Goal: Check status: Check status

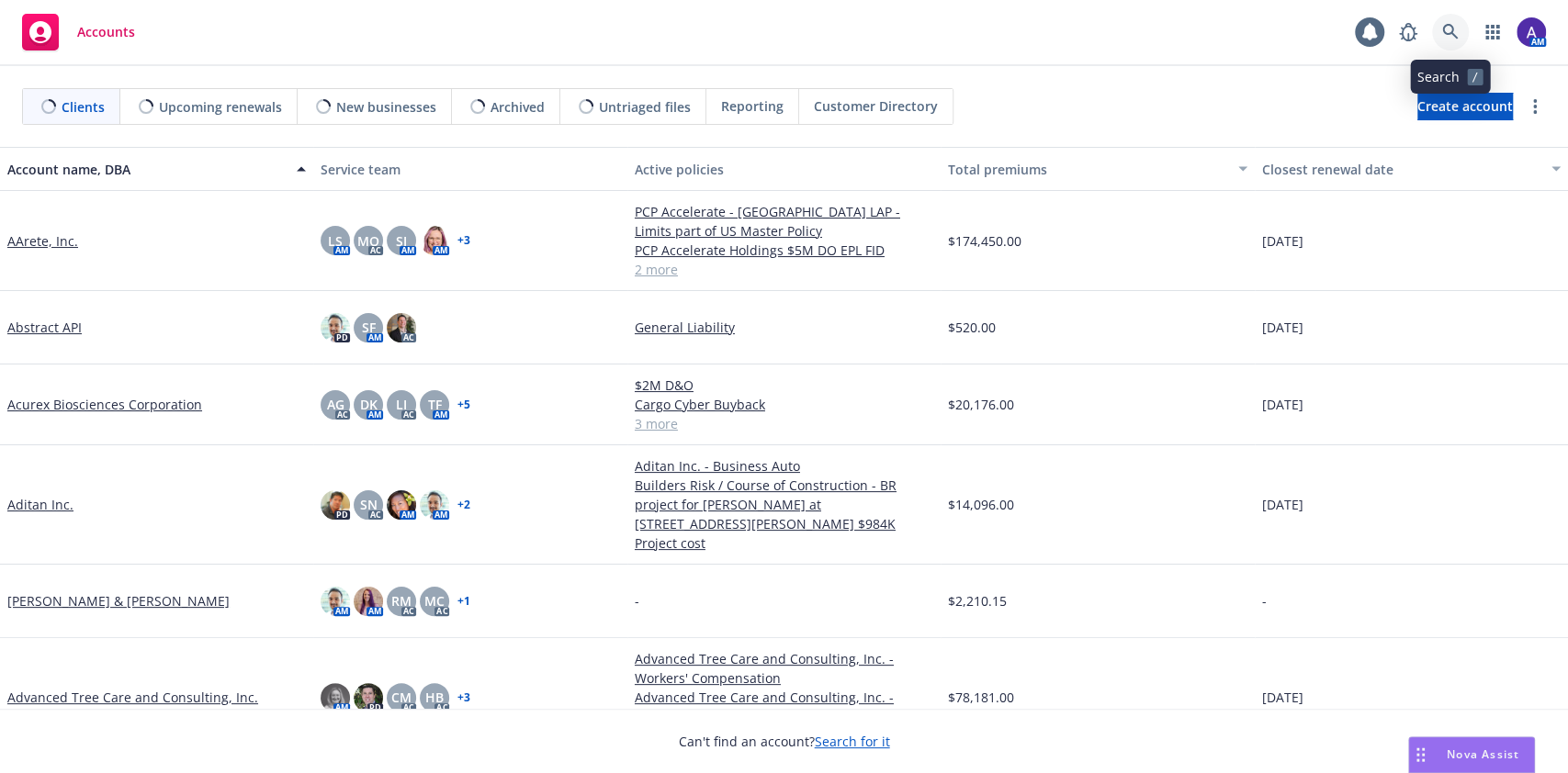
click at [1455, 32] on icon at bounding box center [1451, 32] width 17 height 17
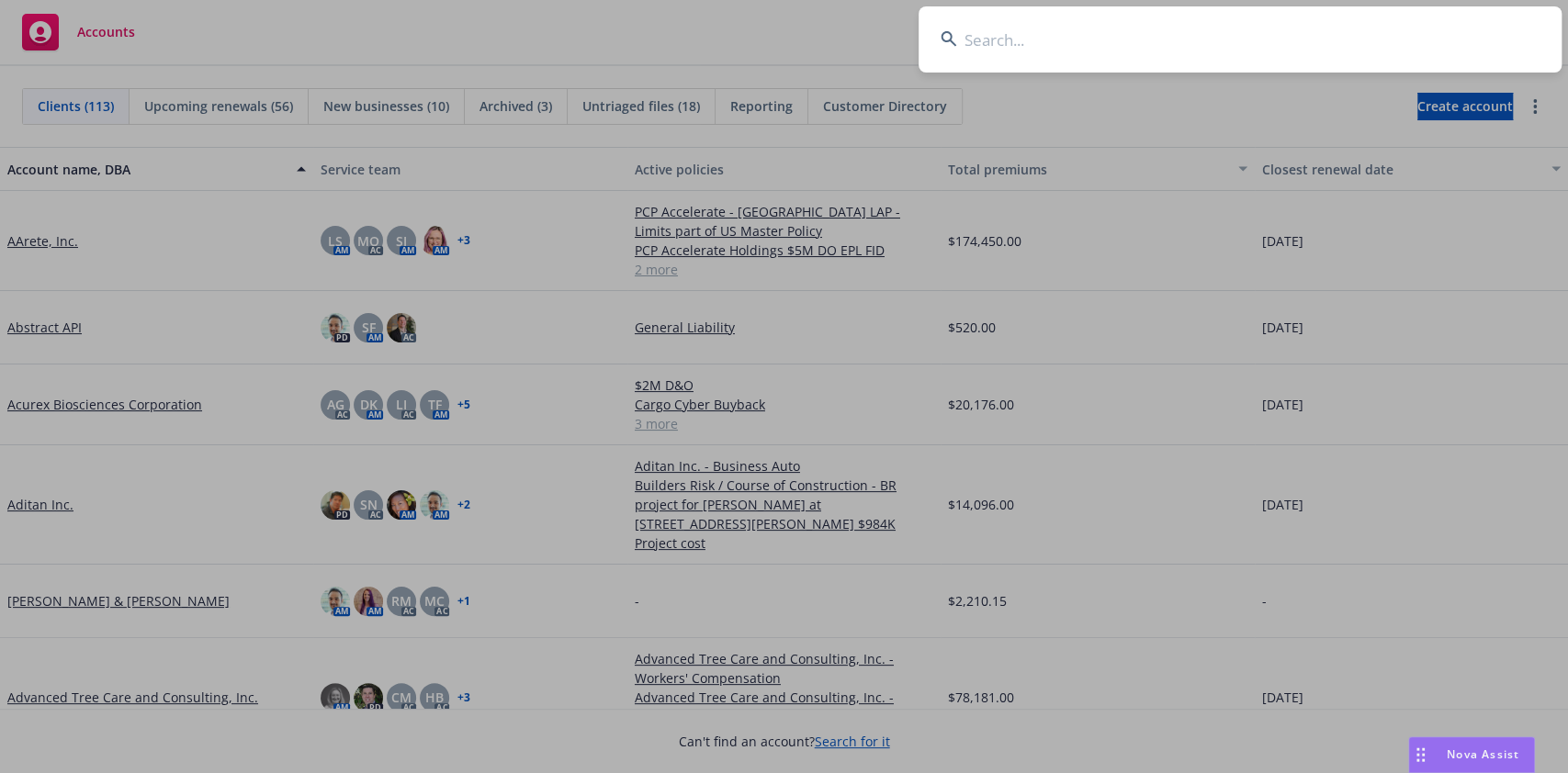
click at [1357, 34] on input at bounding box center [1241, 39] width 644 height 66
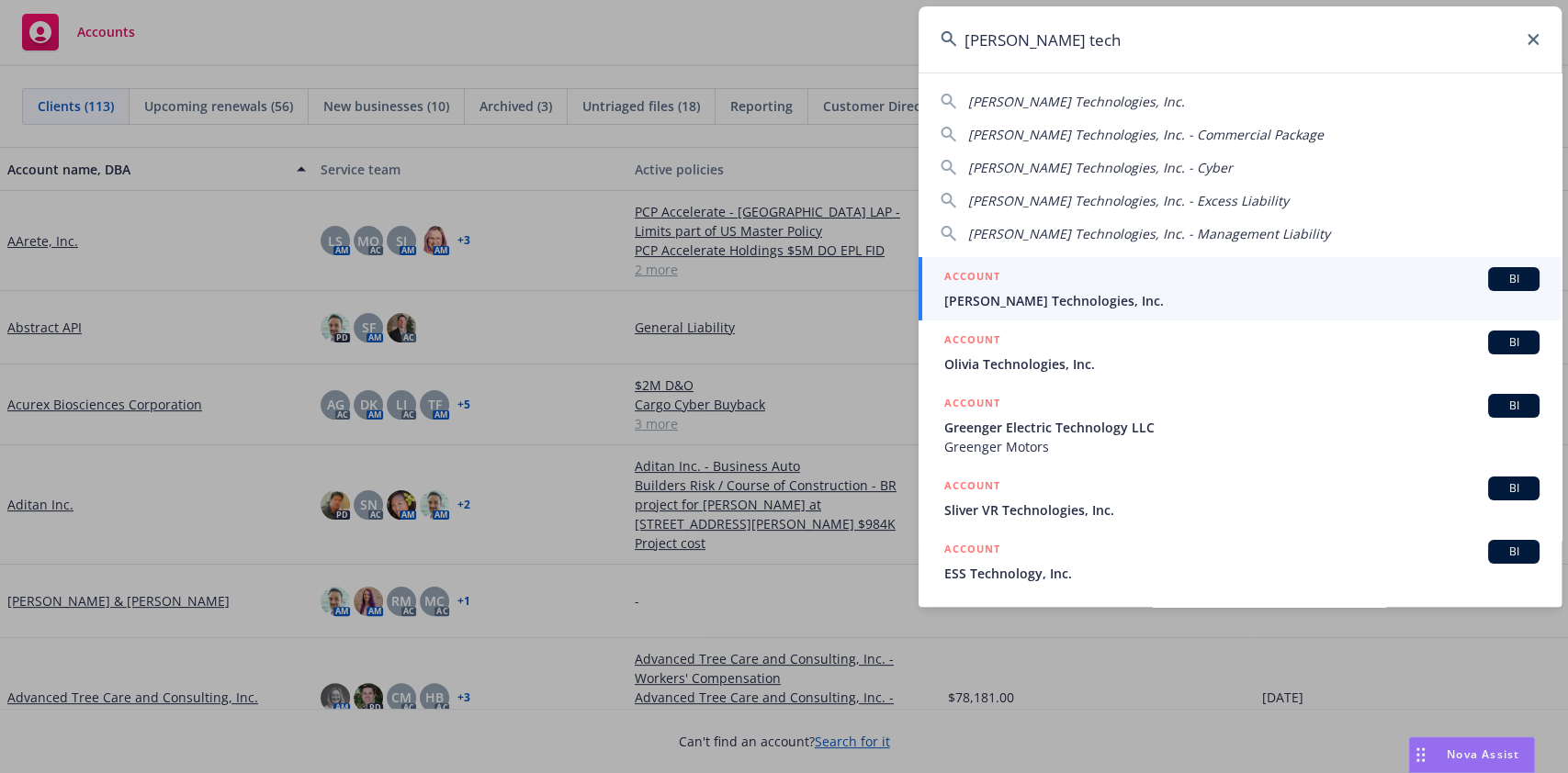
type input "[PERSON_NAME] tech"
click at [1083, 319] on link "ACCOUNT BI [PERSON_NAME] Technologies, Inc." at bounding box center [1241, 288] width 644 height 63
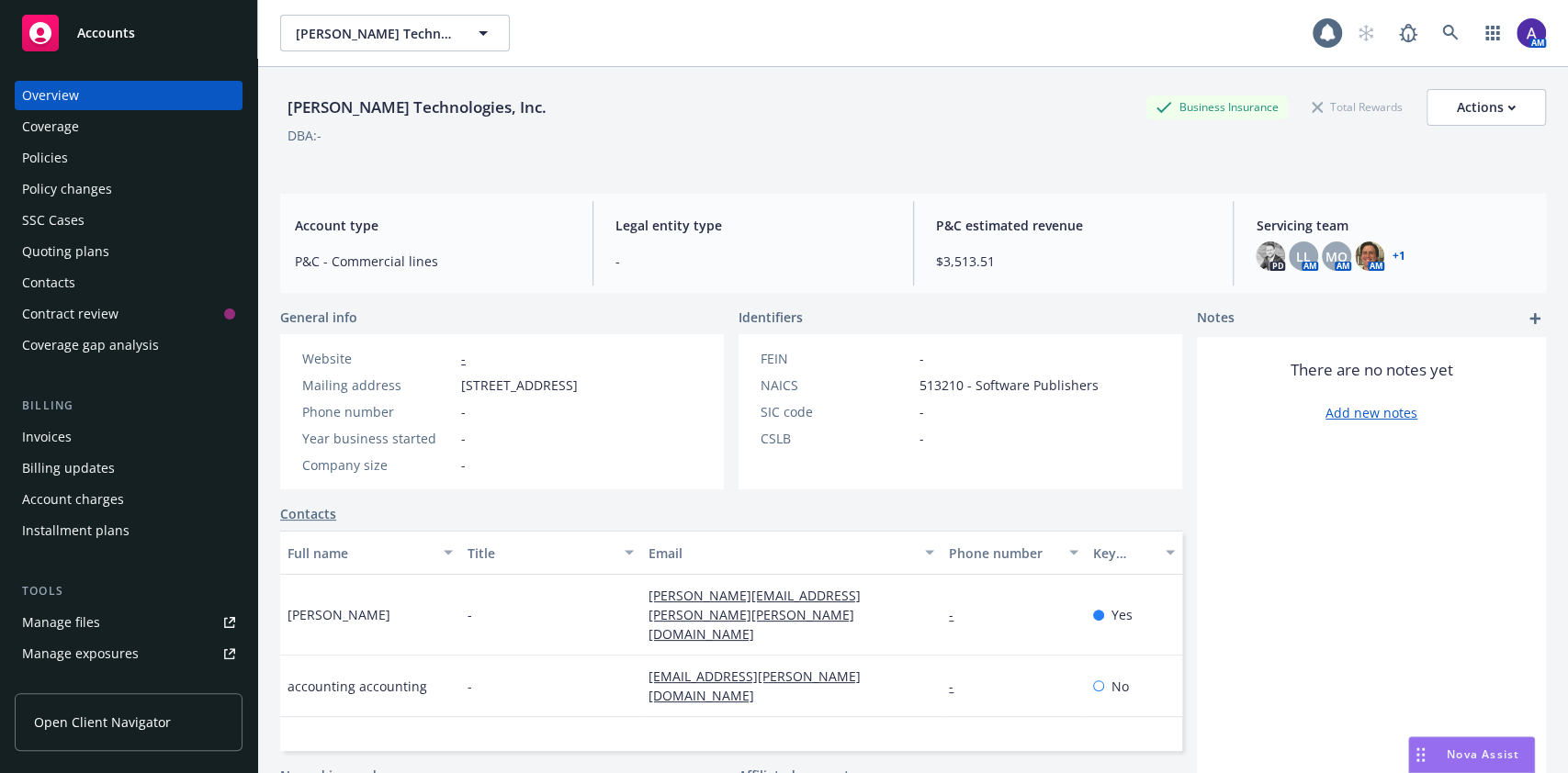
click at [36, 152] on div "Policies" at bounding box center [45, 158] width 46 height 30
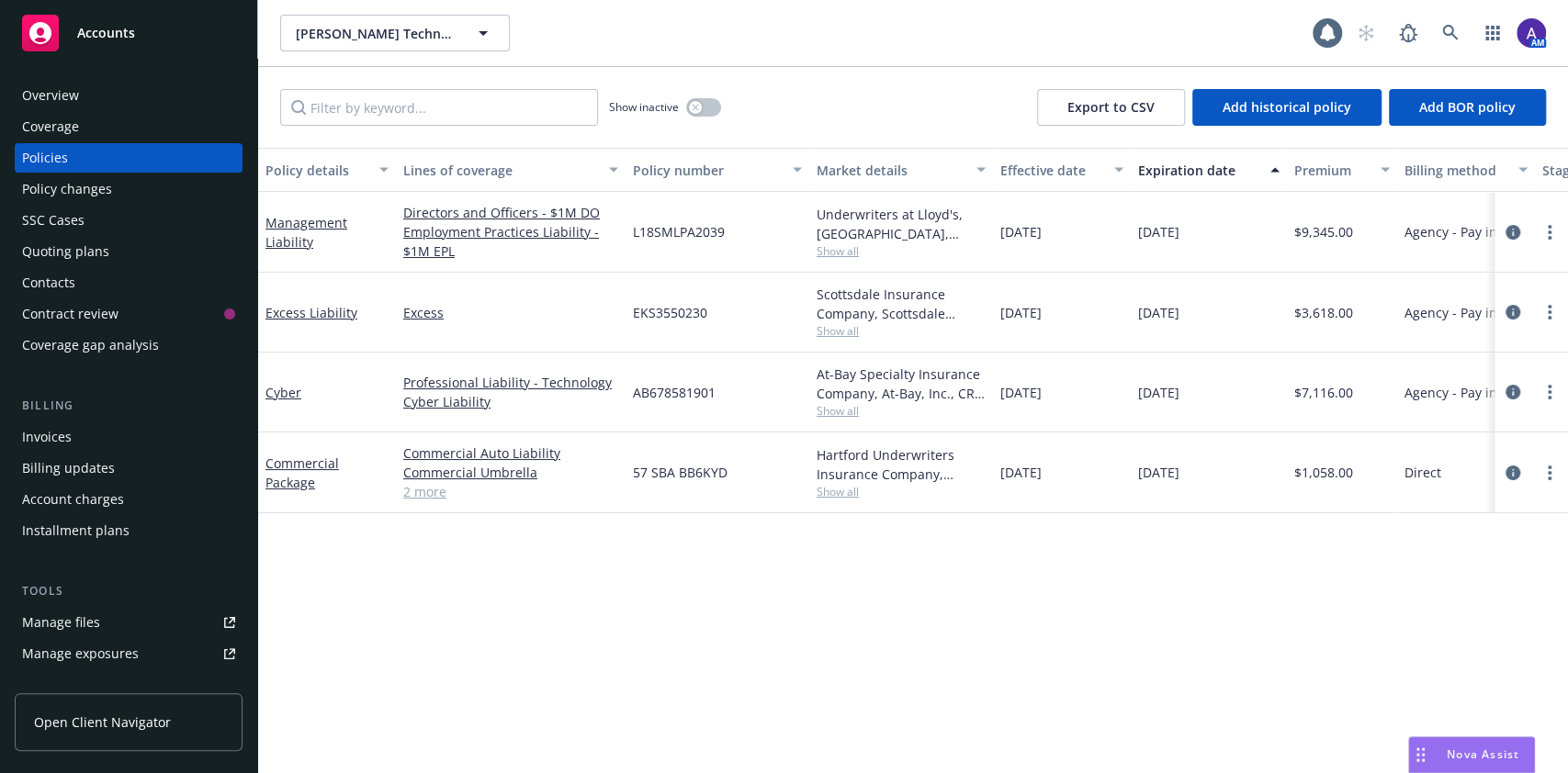
scroll to position [0, 463]
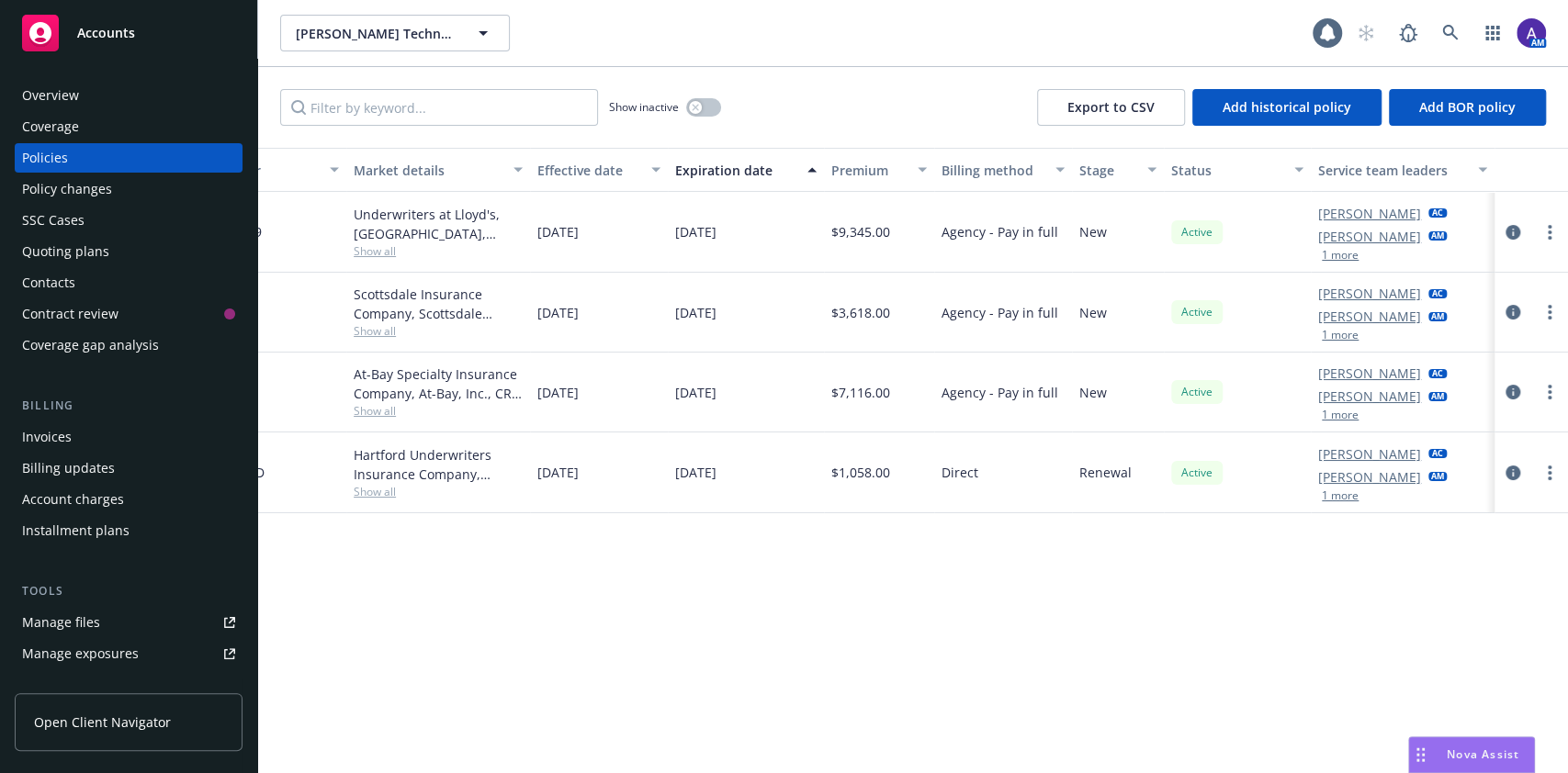
click at [1338, 416] on button "1 more" at bounding box center [1341, 415] width 37 height 11
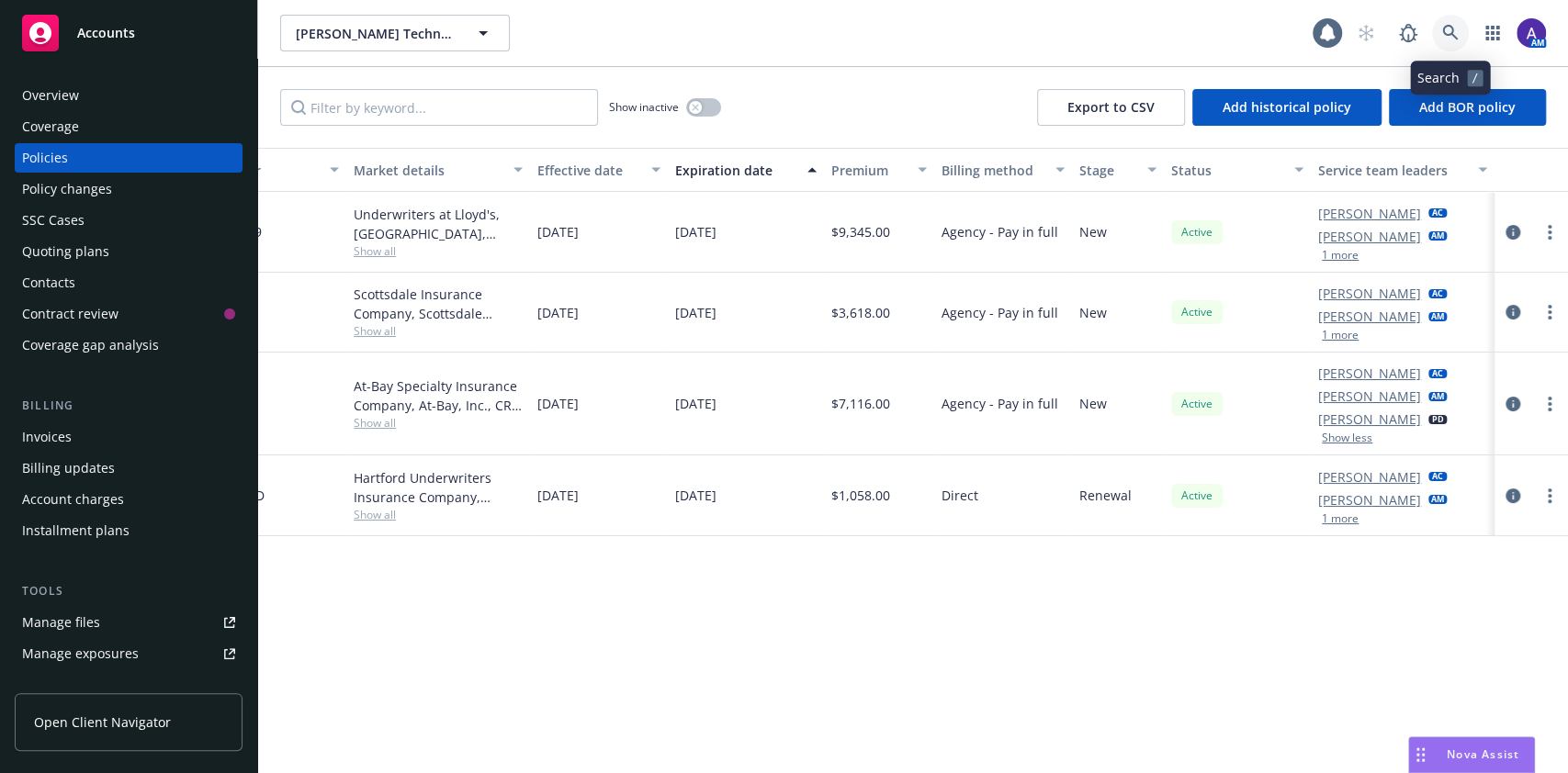
click at [1448, 23] on link at bounding box center [1451, 33] width 37 height 37
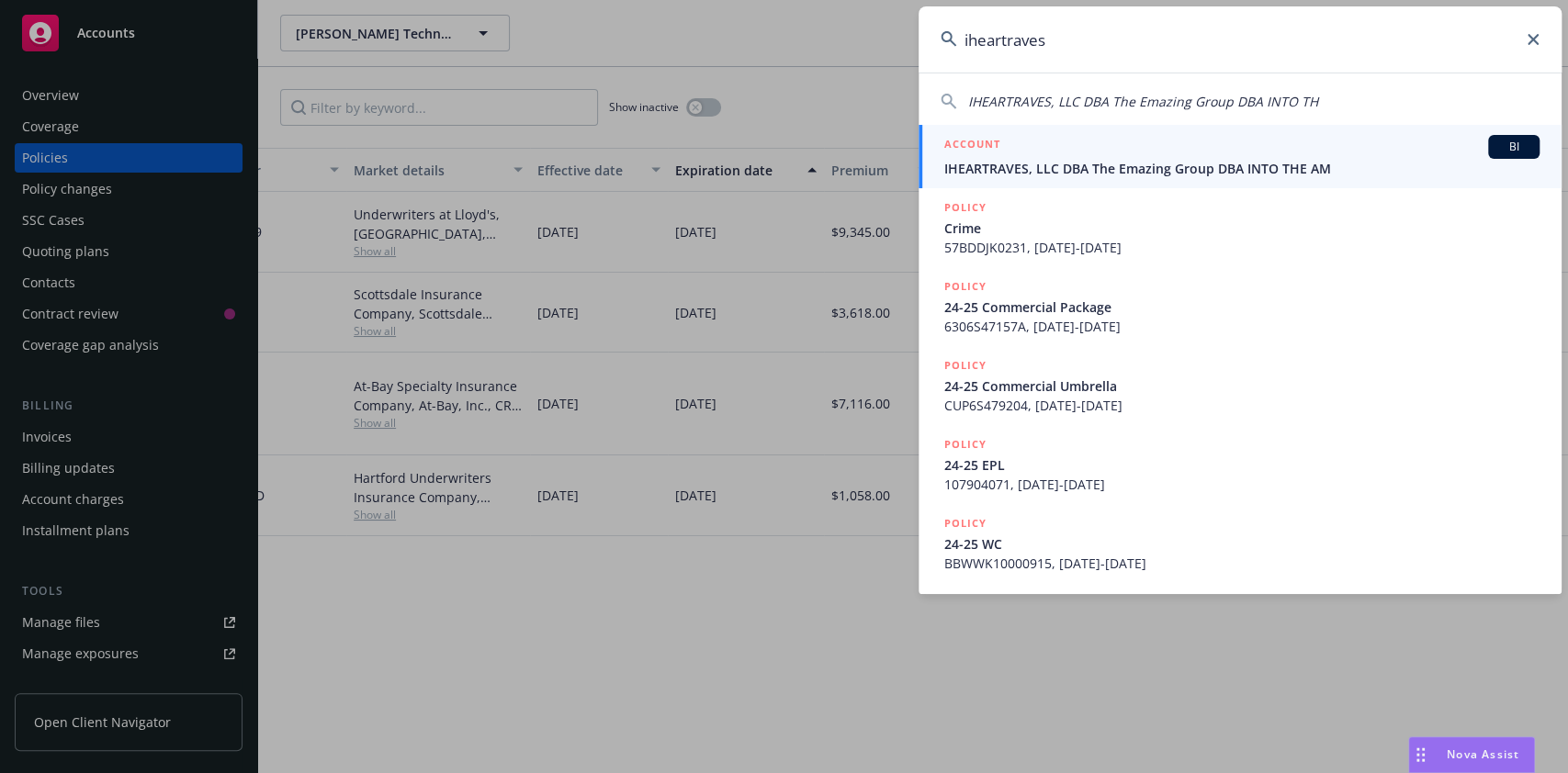
type input "iheartraves"
click at [1043, 167] on span "IHEARTRAVES, LLC DBA The Emazing Group DBA INTO THE AM" at bounding box center [1243, 168] width 595 height 19
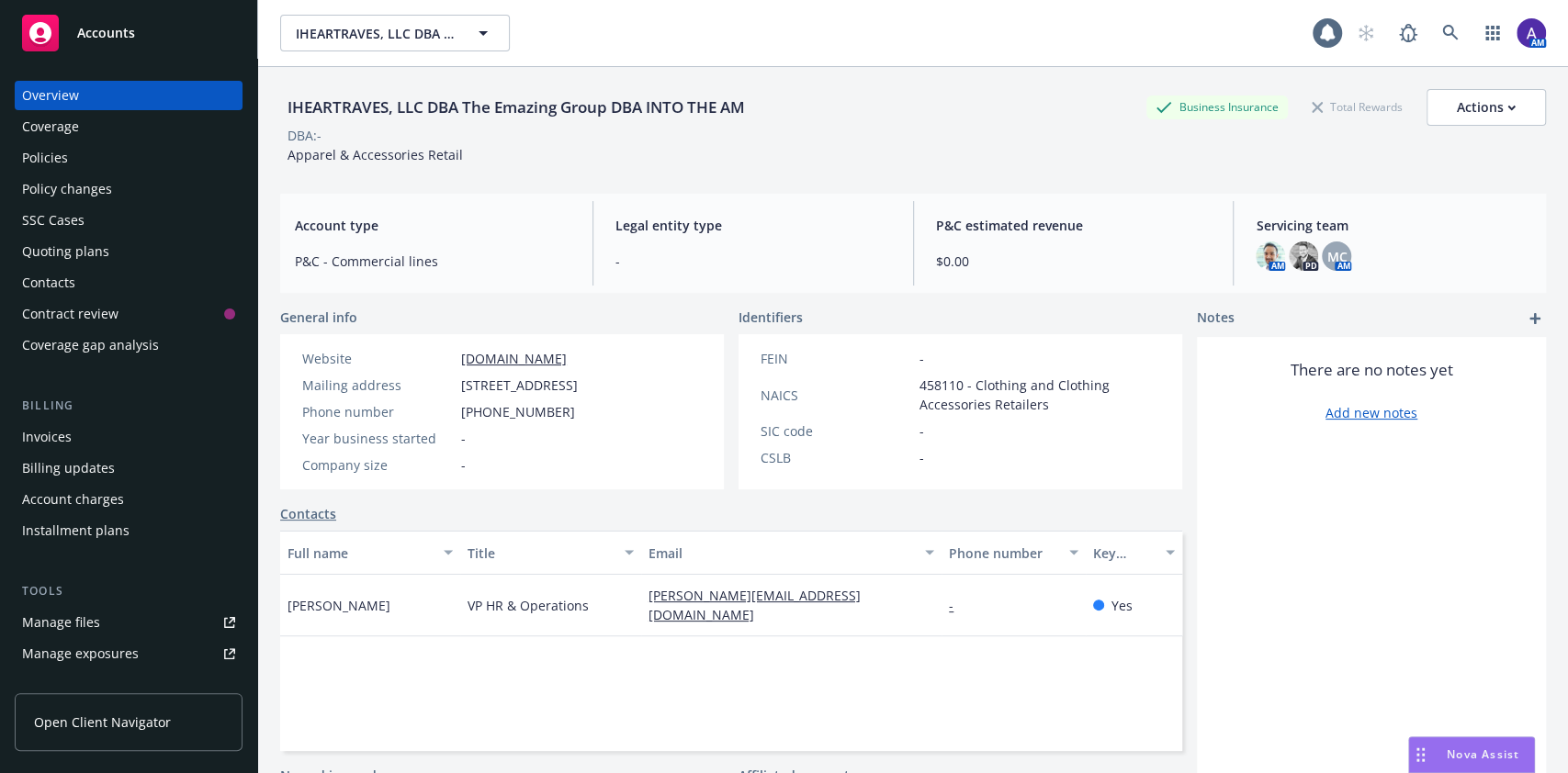
click at [85, 289] on div "Contacts" at bounding box center [129, 283] width 213 height 30
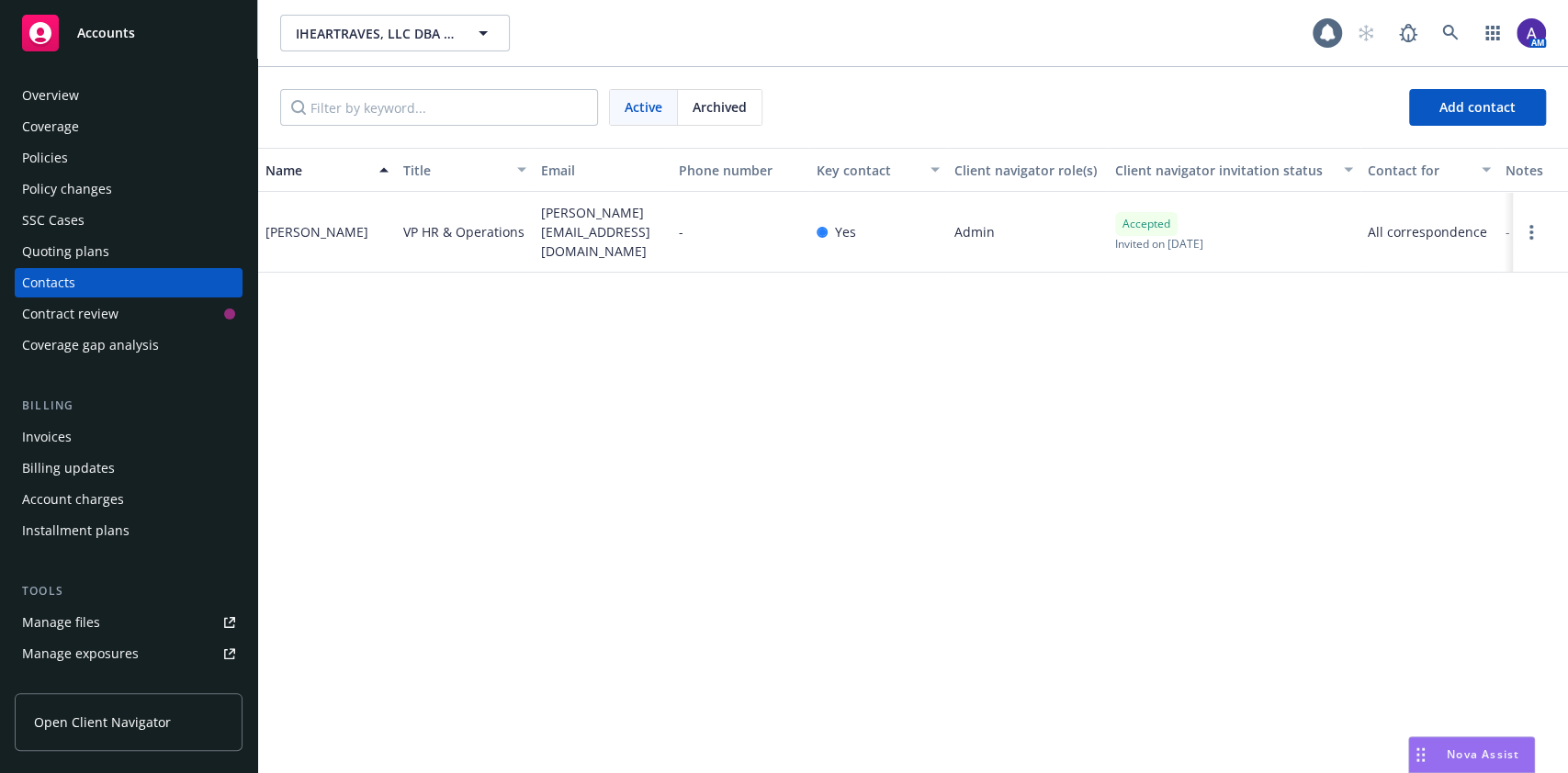
click at [54, 100] on div "Overview" at bounding box center [50, 95] width 57 height 30
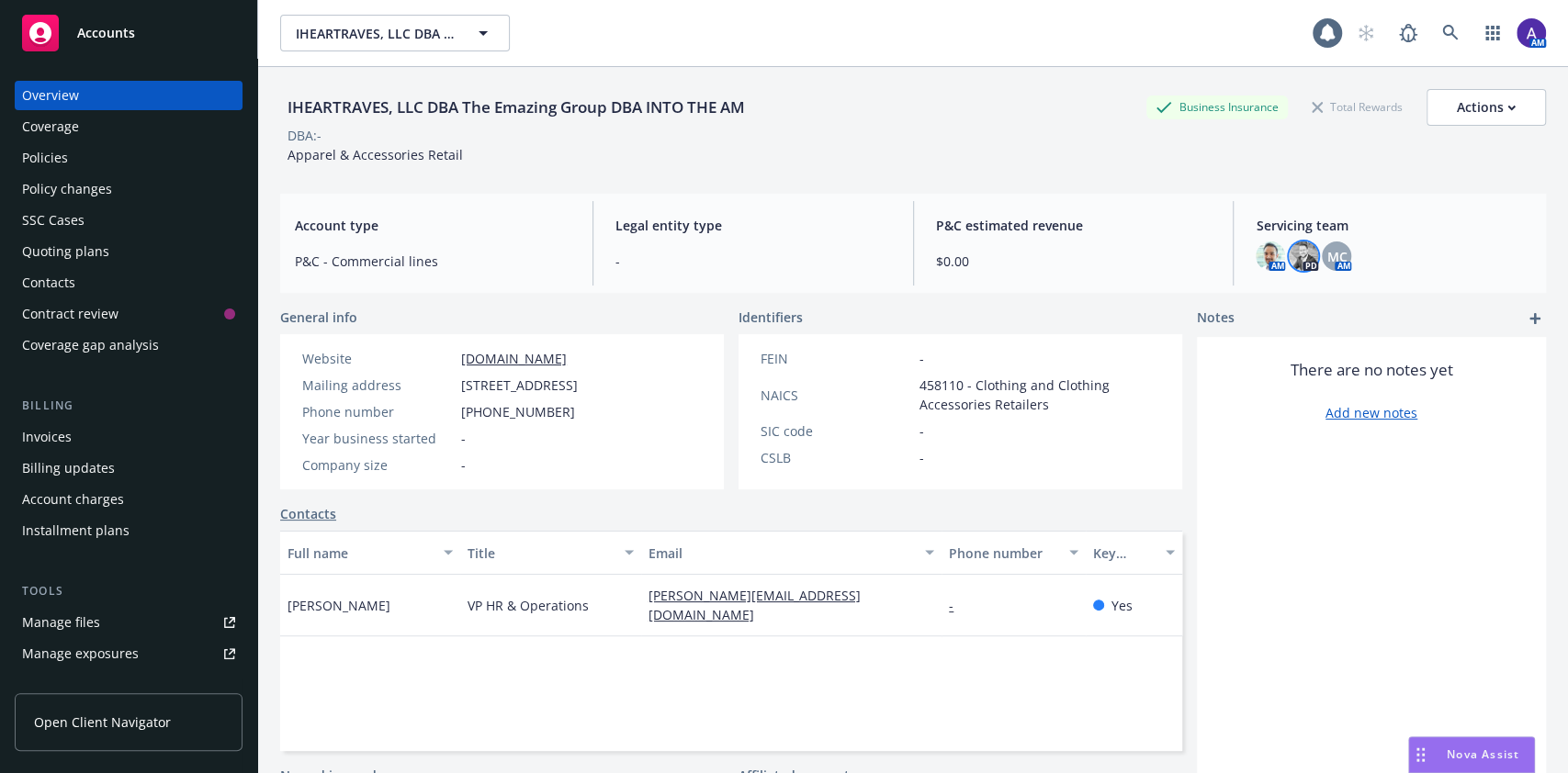
click at [1294, 252] on img at bounding box center [1304, 257] width 30 height 30
click at [1453, 28] on div "AM" at bounding box center [1447, 33] width 198 height 37
click at [1442, 31] on link at bounding box center [1451, 33] width 37 height 37
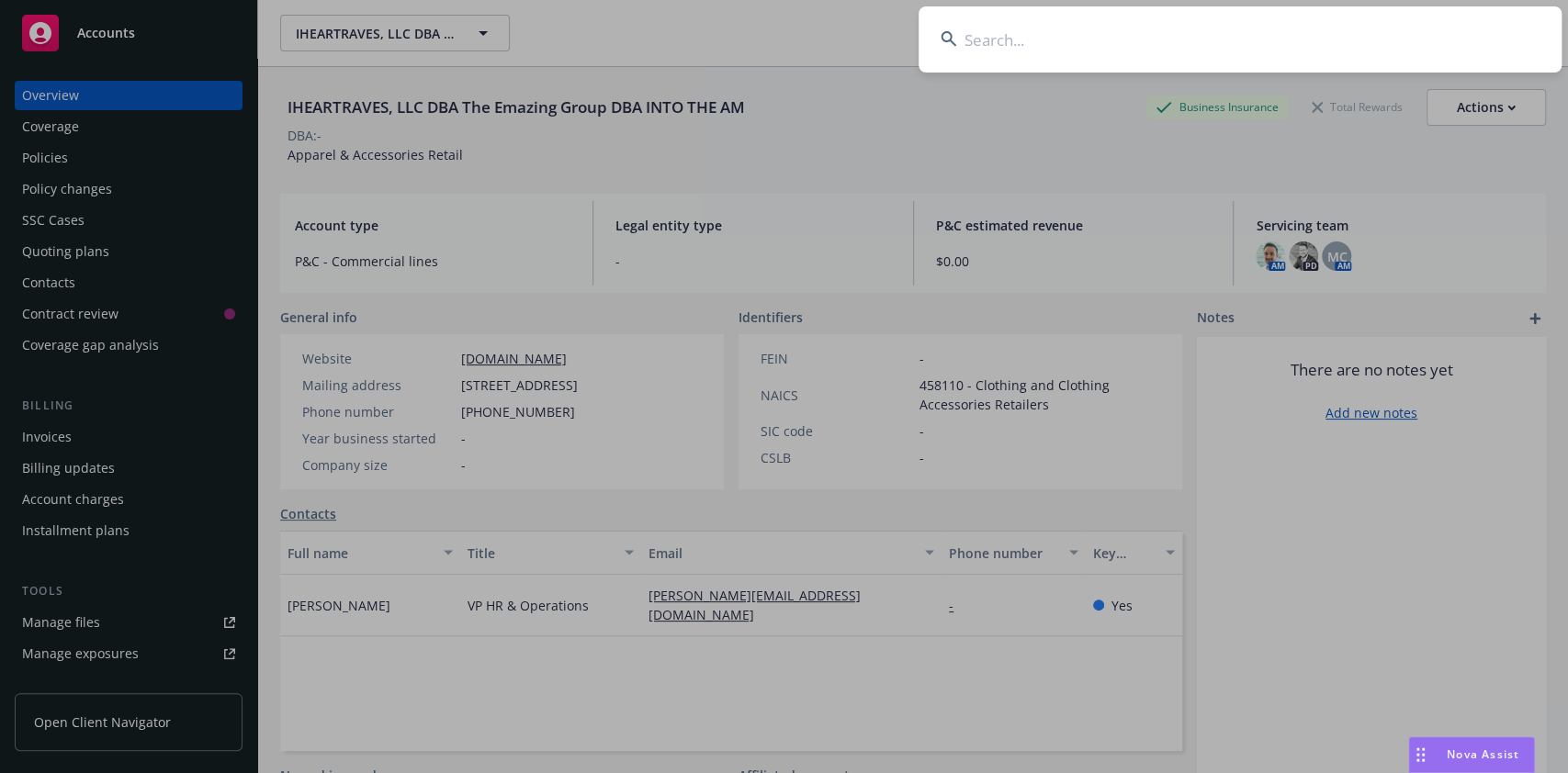
click at [1354, 46] on input at bounding box center [1241, 39] width 644 height 66
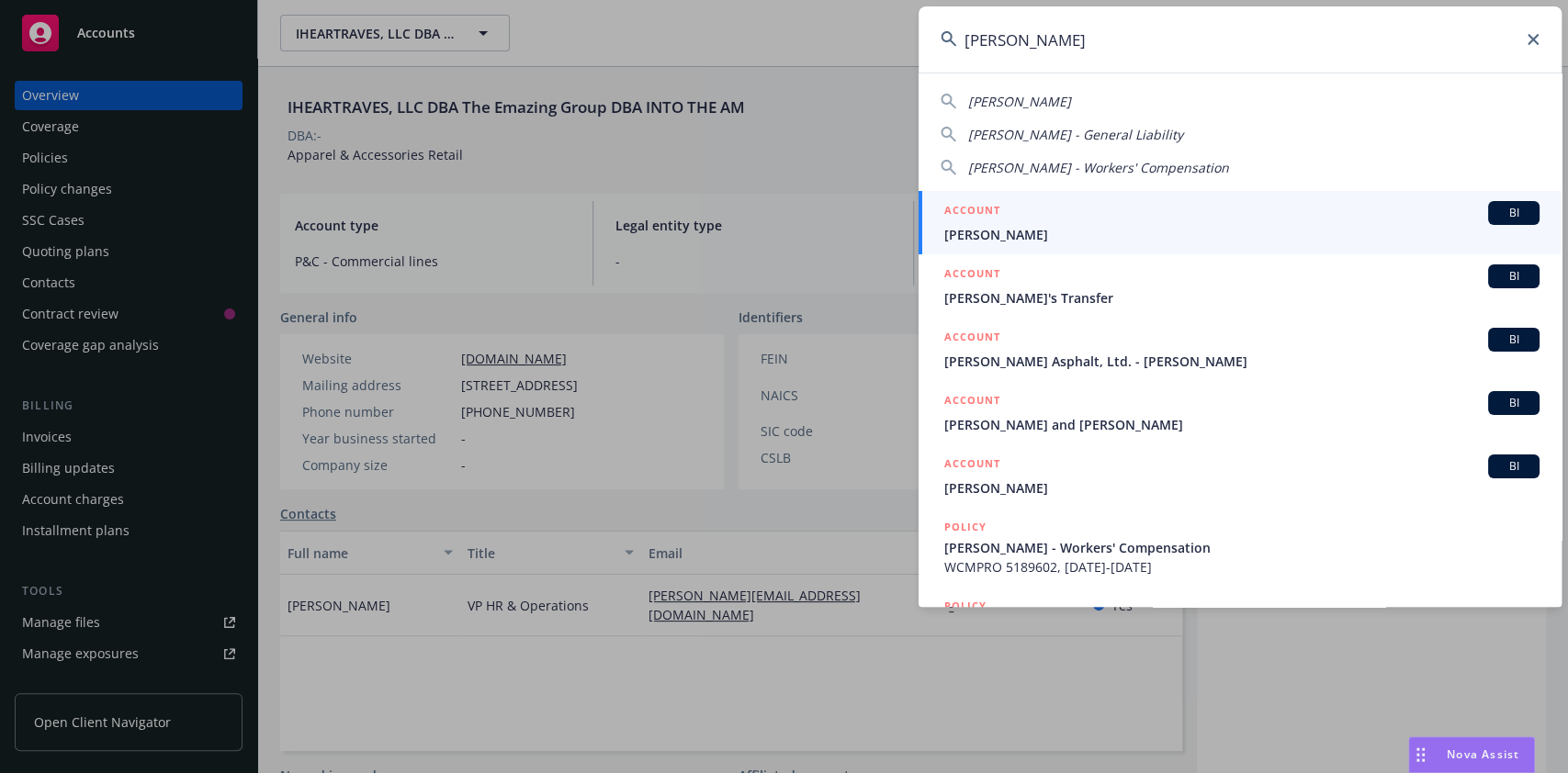
type input "[PERSON_NAME]"
click at [962, 219] on h5 "ACCOUNT" at bounding box center [973, 212] width 56 height 22
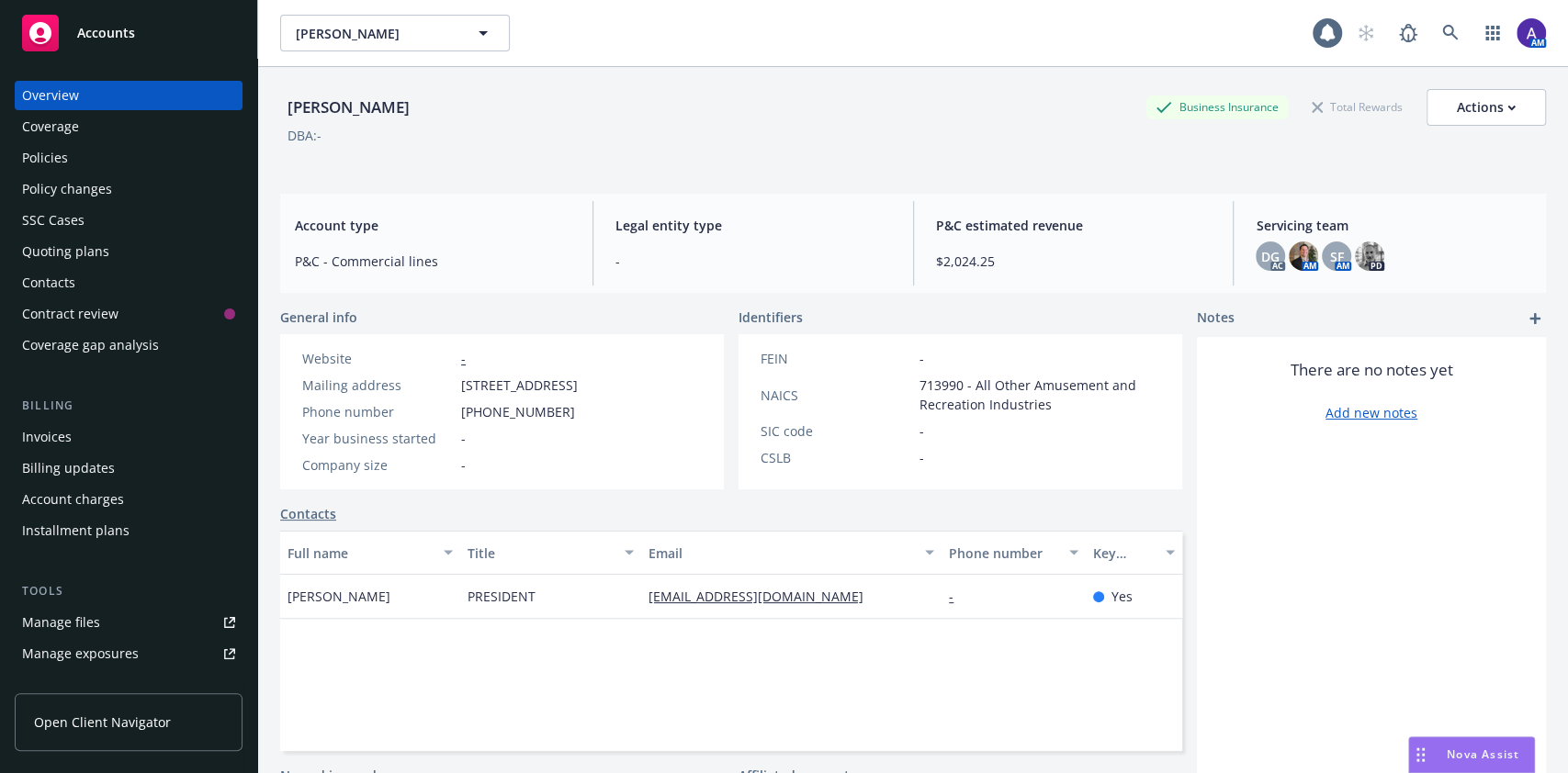
click at [56, 146] on div "Policies" at bounding box center [45, 158] width 46 height 30
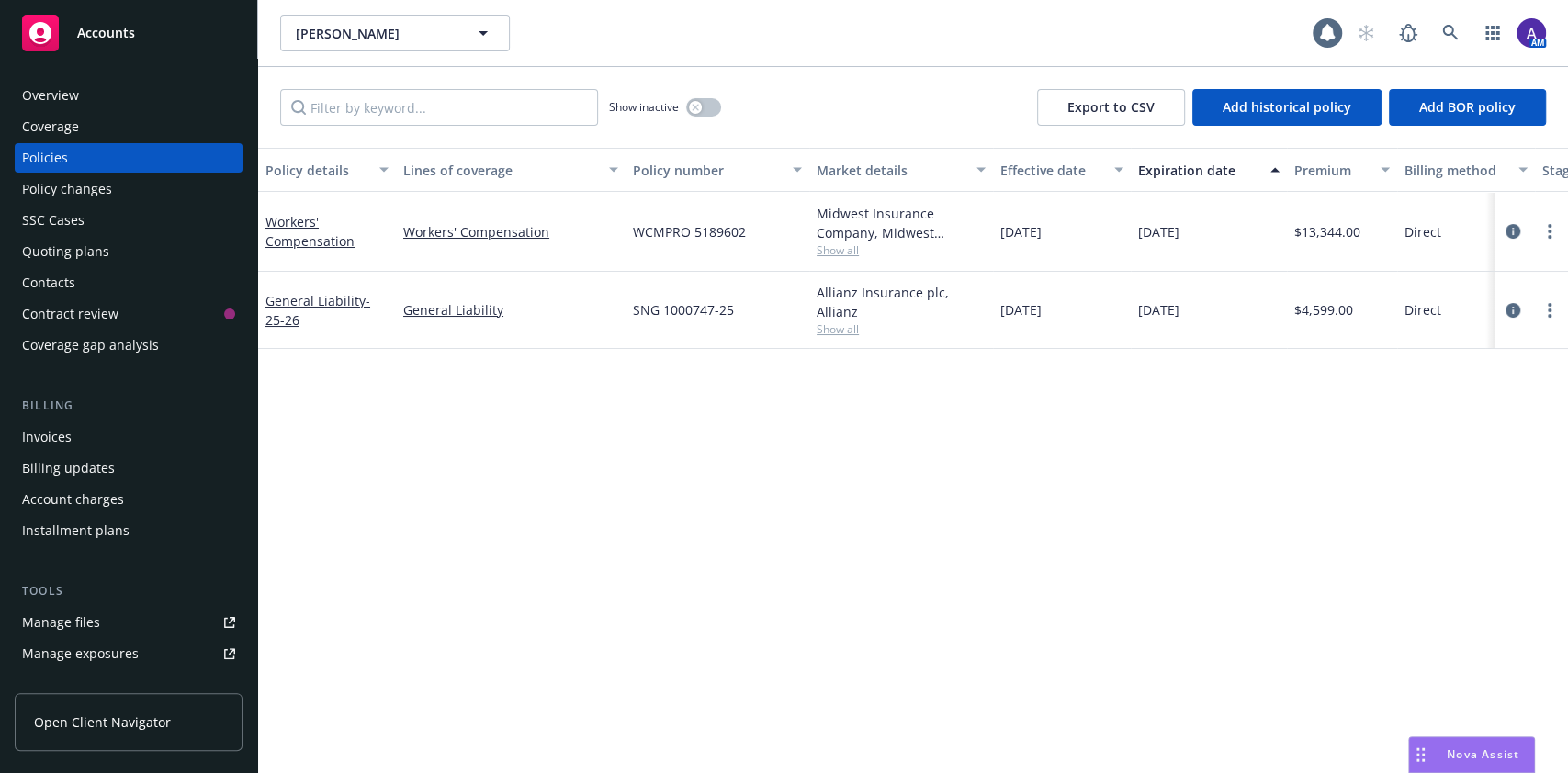
click at [70, 254] on div "Quoting plans" at bounding box center [66, 252] width 87 height 30
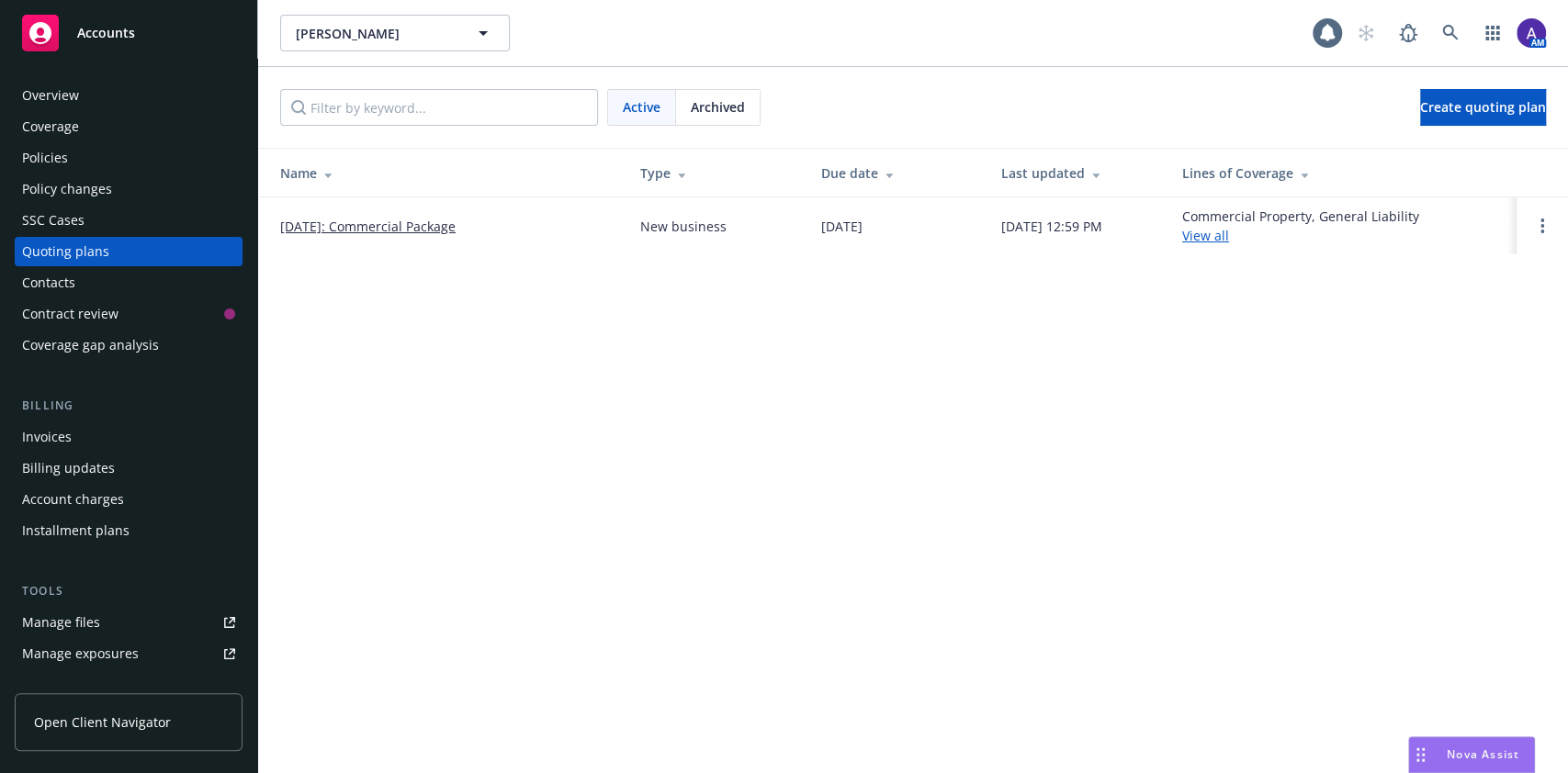
click at [704, 116] on span "Archived" at bounding box center [718, 107] width 54 height 19
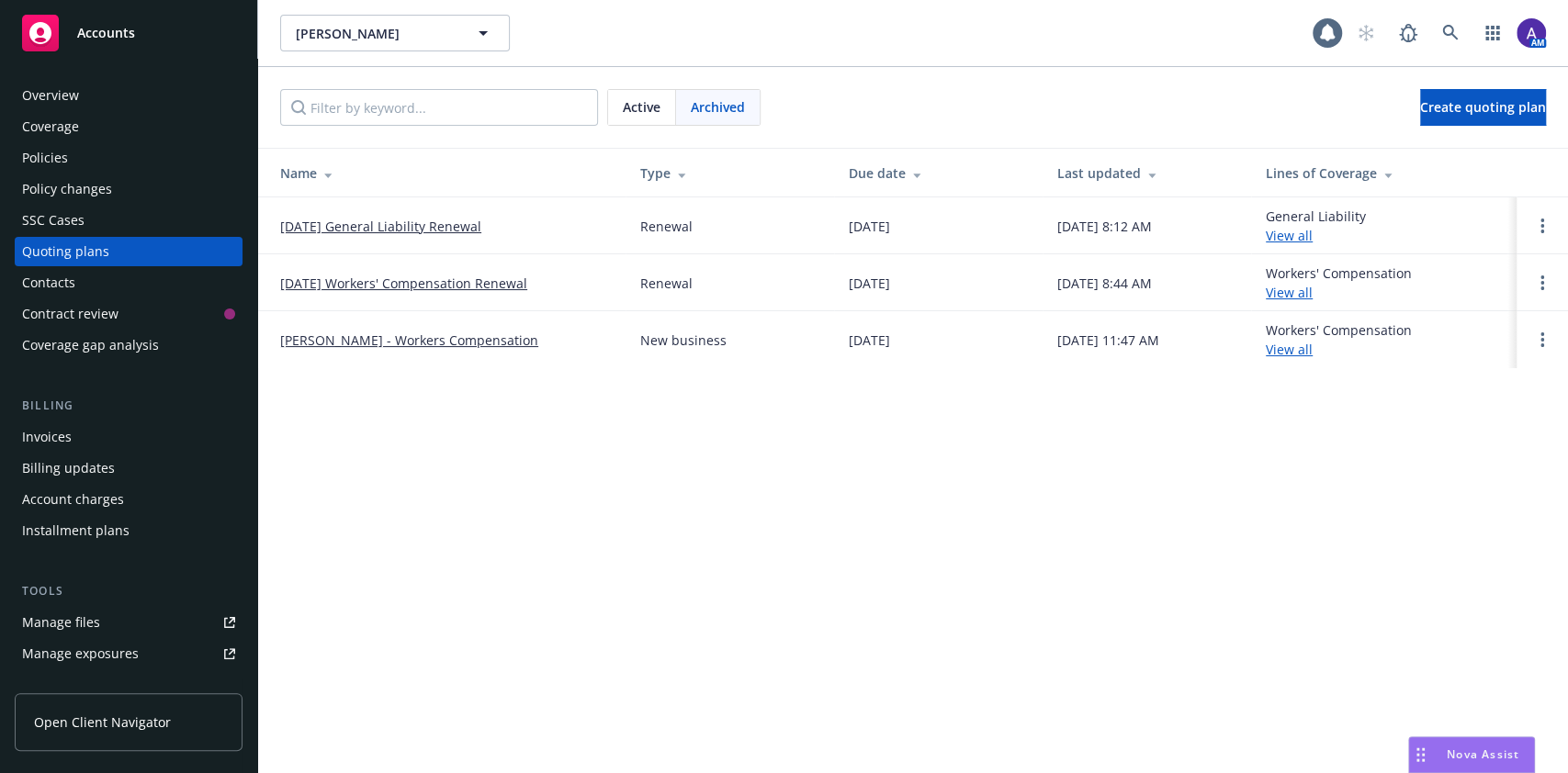
click at [440, 290] on link "[DATE] Workers' Compensation Renewal" at bounding box center [403, 283] width 248 height 19
